Goal: Task Accomplishment & Management: Use online tool/utility

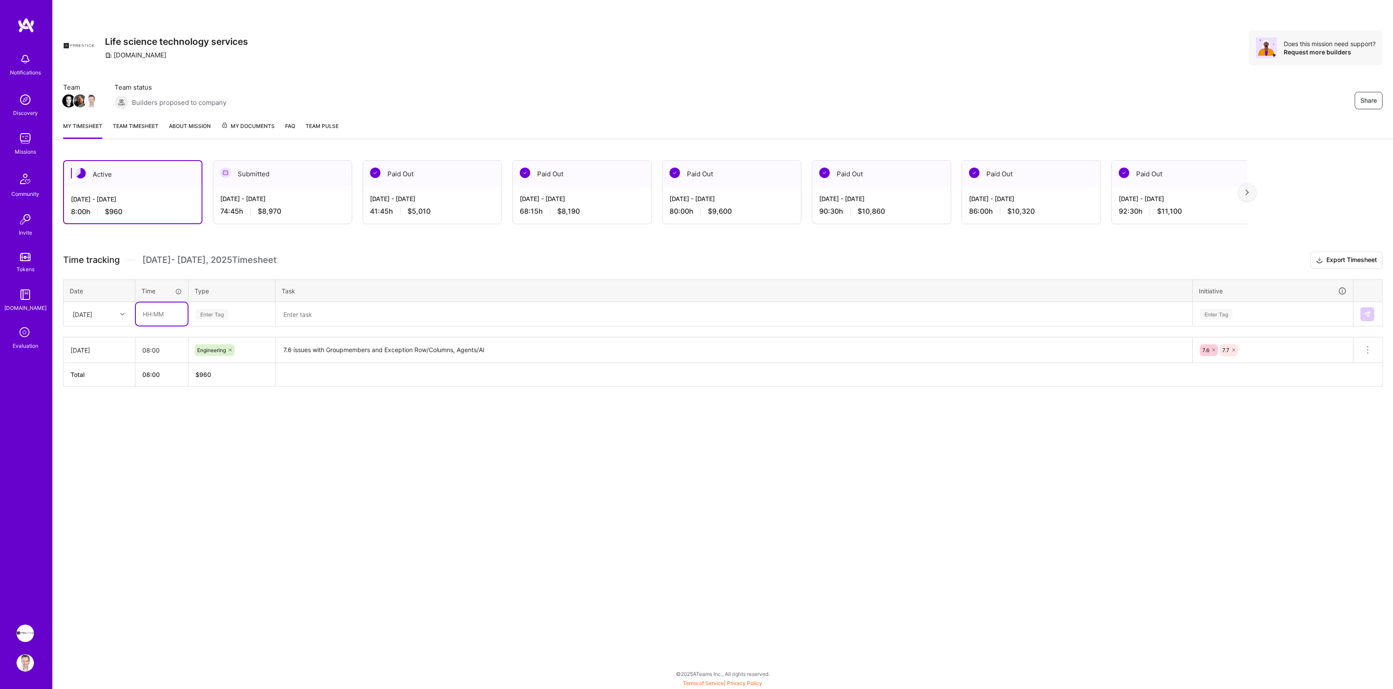
click at [151, 316] on input "text" at bounding box center [162, 313] width 52 height 23
type input "08:00"
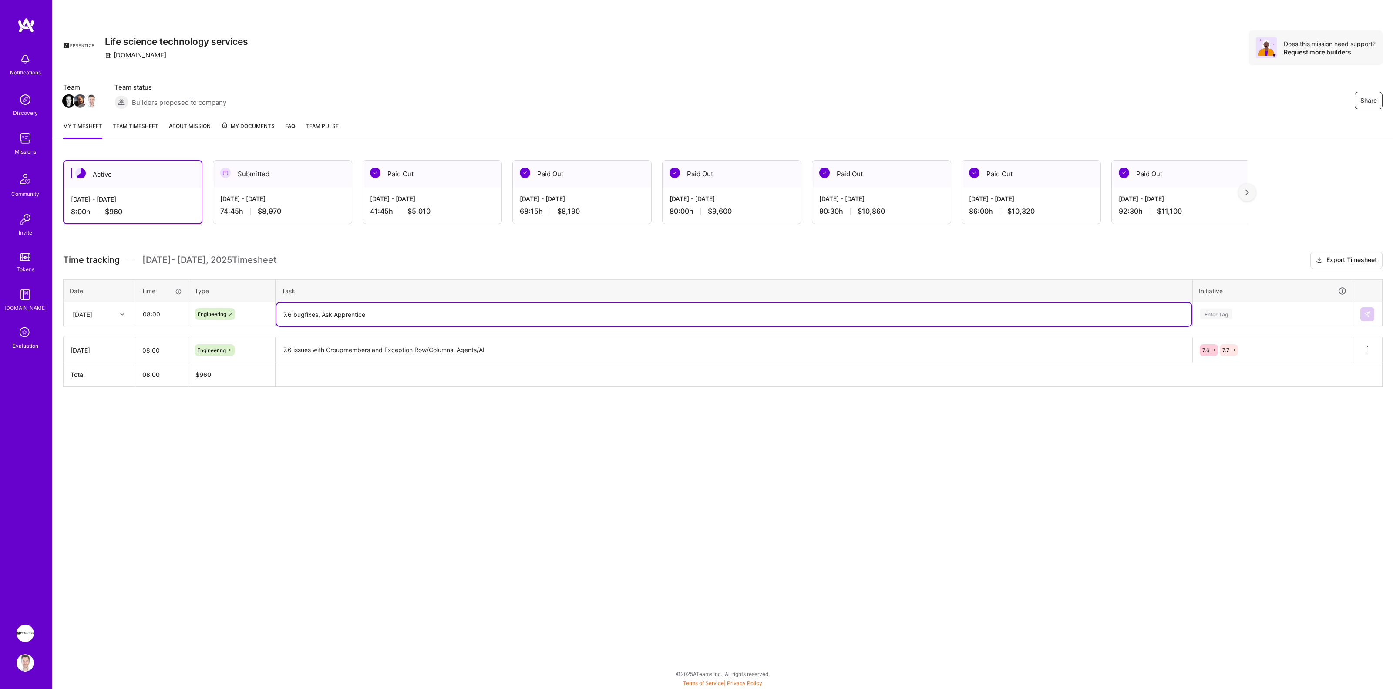
type textarea "7.6 bugfixes, Ask Apprentice"
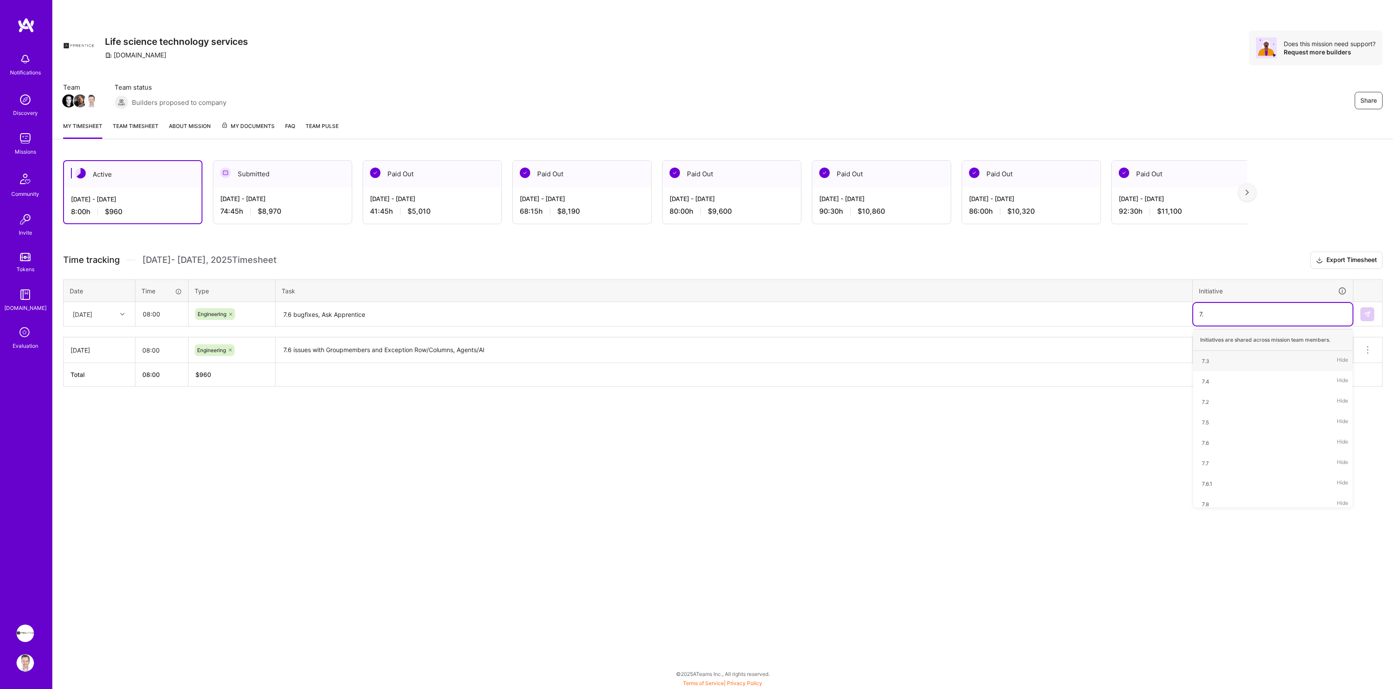
type input "7.6"
type input "7.7"
click at [1368, 314] on img at bounding box center [1367, 314] width 7 height 7
